Goal: Information Seeking & Learning: Compare options

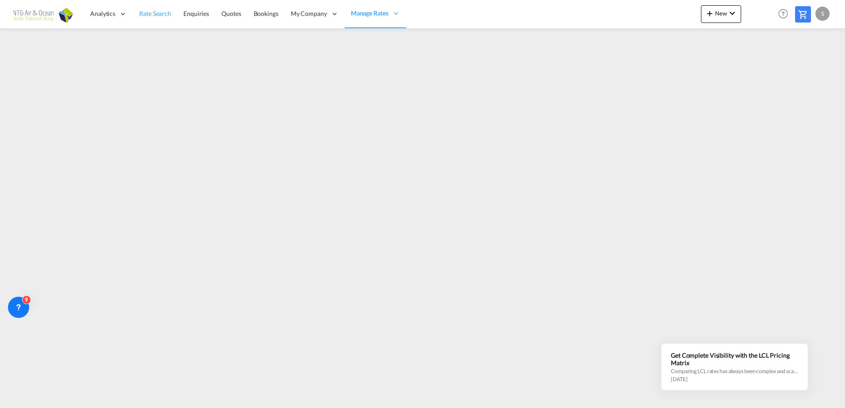
click at [158, 10] on span "Rate Search" at bounding box center [155, 14] width 32 height 8
click at [719, 19] on button "New" at bounding box center [721, 14] width 40 height 18
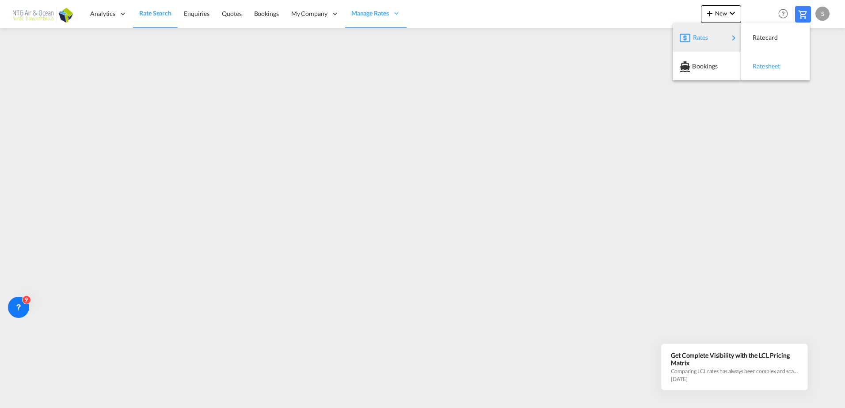
click at [762, 68] on span "Ratesheet" at bounding box center [757, 66] width 10 height 18
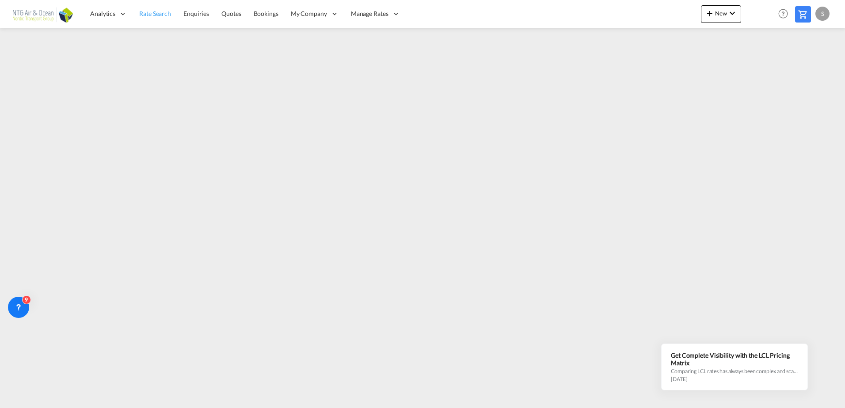
click at [159, 14] on span "Rate Search" at bounding box center [155, 14] width 32 height 8
